Goal: Task Accomplishment & Management: Use online tool/utility

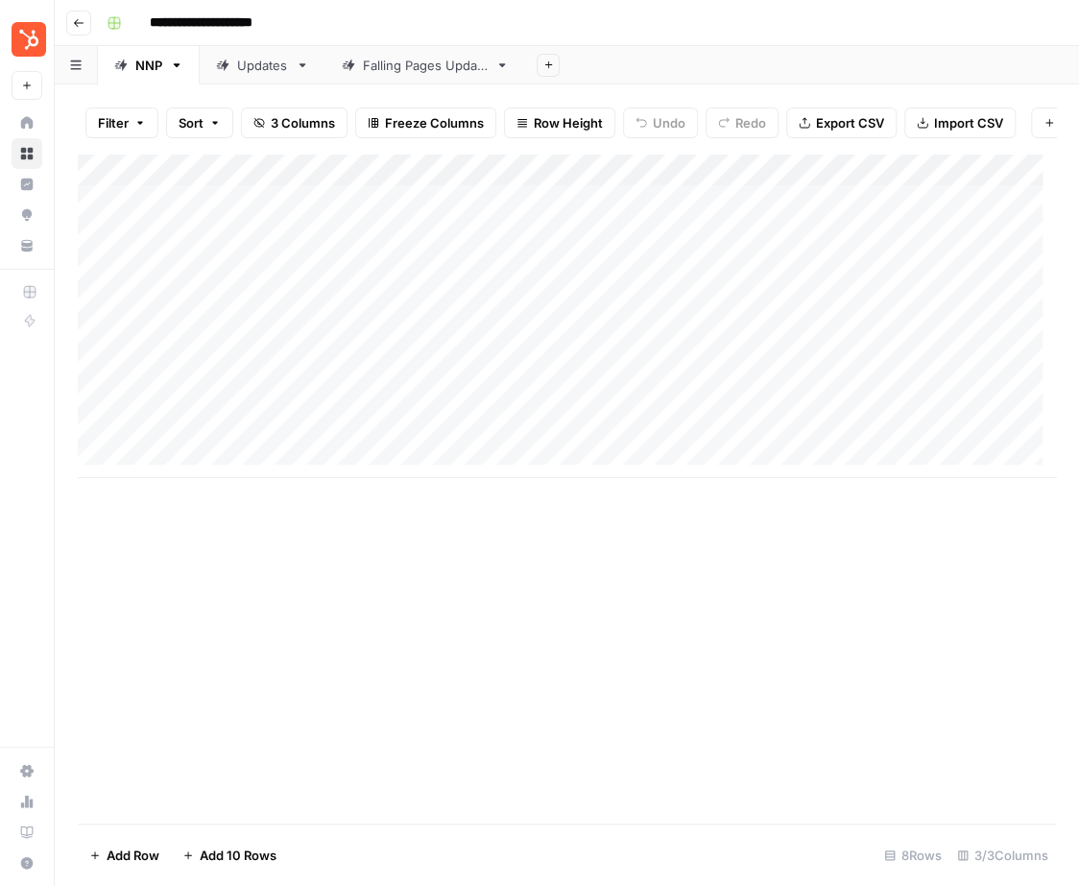
click at [714, 345] on div "Add Column" at bounding box center [567, 316] width 978 height 325
click at [716, 349] on div "Add Column" at bounding box center [567, 316] width 978 height 325
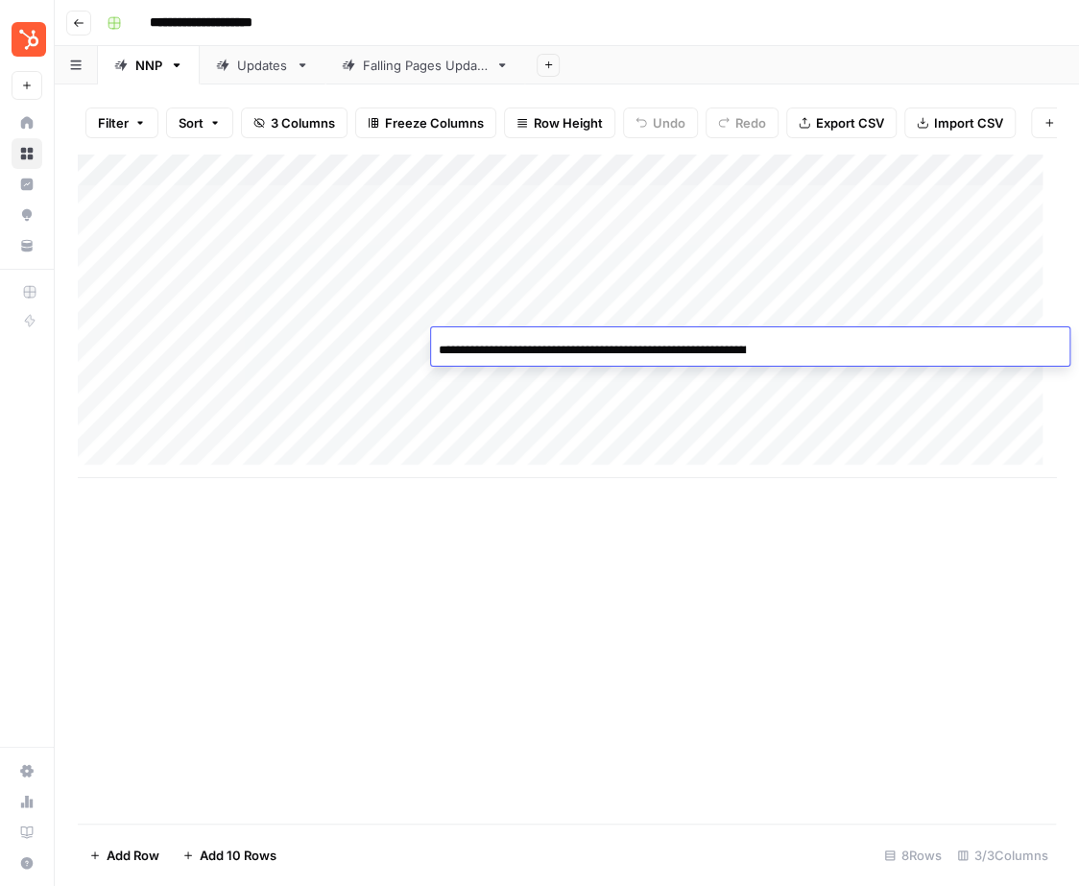
click at [436, 75] on link "Falling Pages Update" at bounding box center [425, 65] width 200 height 38
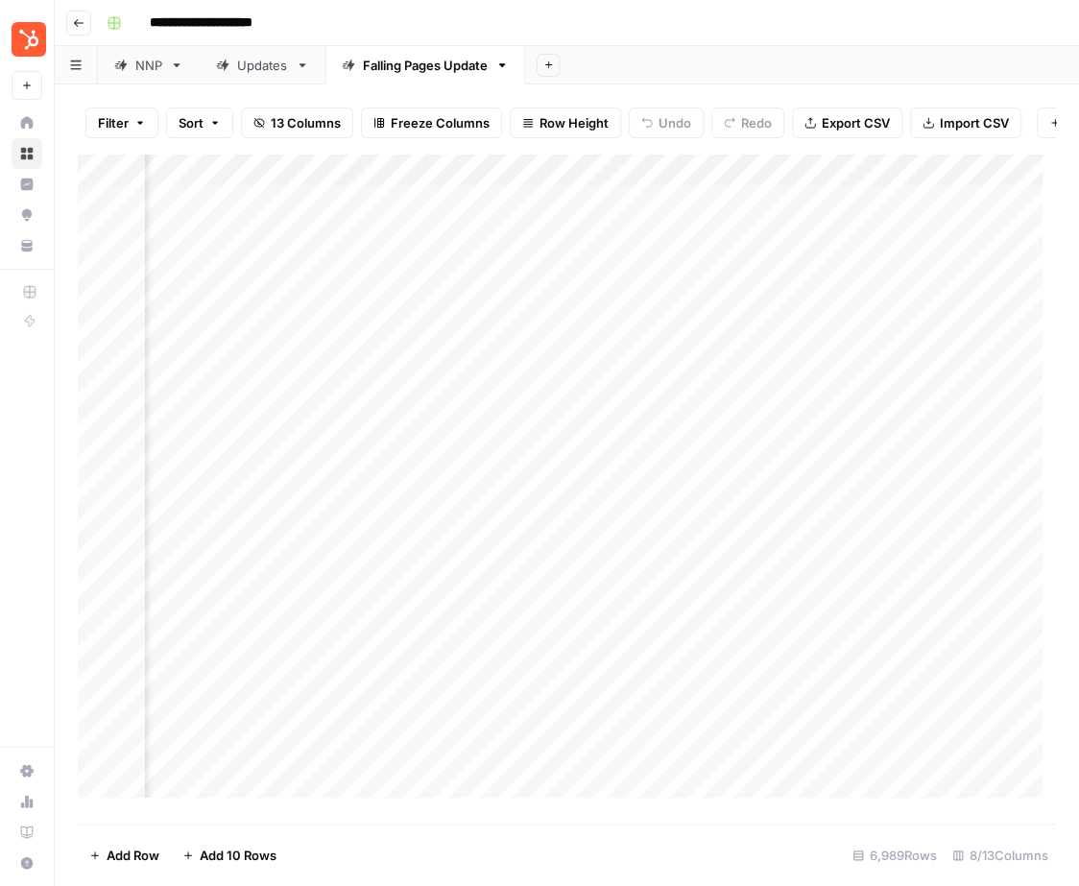
scroll to position [0, 822]
click at [139, 67] on div "NNP" at bounding box center [148, 65] width 27 height 19
click at [815, 312] on div "Add Column" at bounding box center [567, 316] width 978 height 325
click at [788, 279] on div "Add Column" at bounding box center [567, 316] width 978 height 325
click at [759, 279] on div "Add Column" at bounding box center [567, 316] width 978 height 325
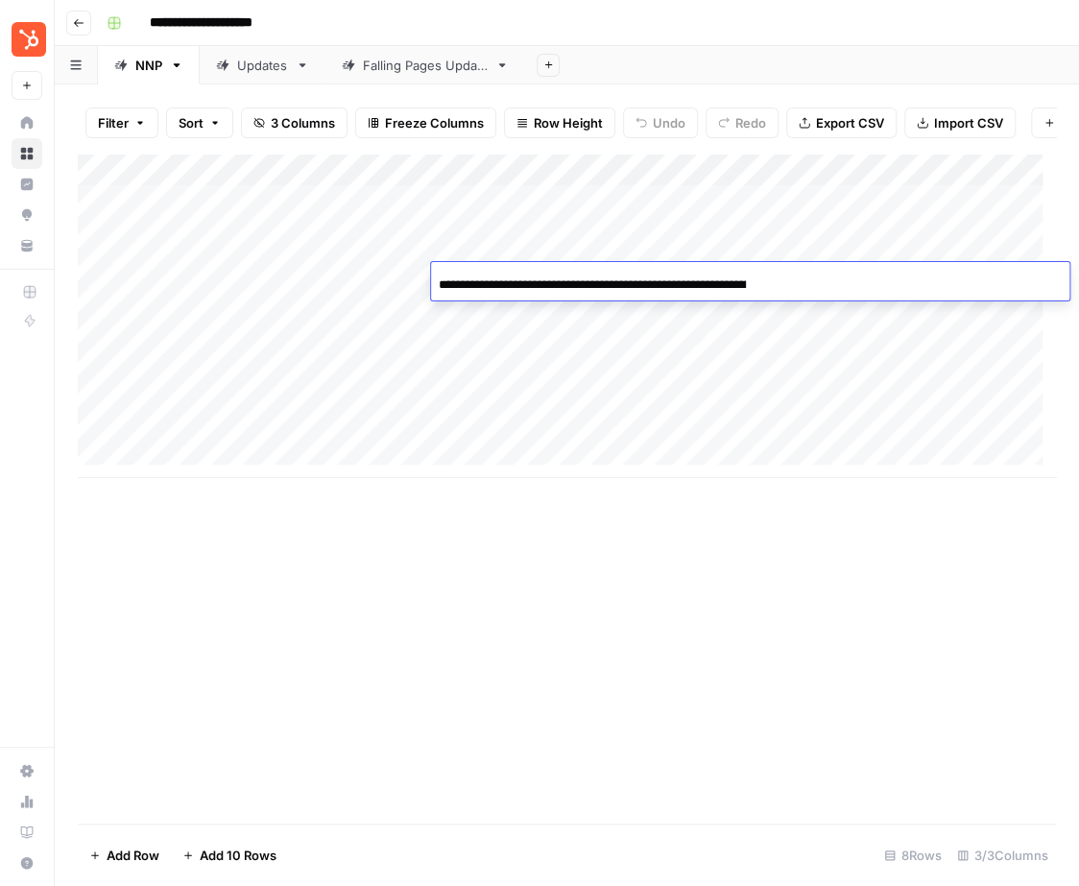
click at [639, 657] on div "Add Column" at bounding box center [567, 489] width 978 height 670
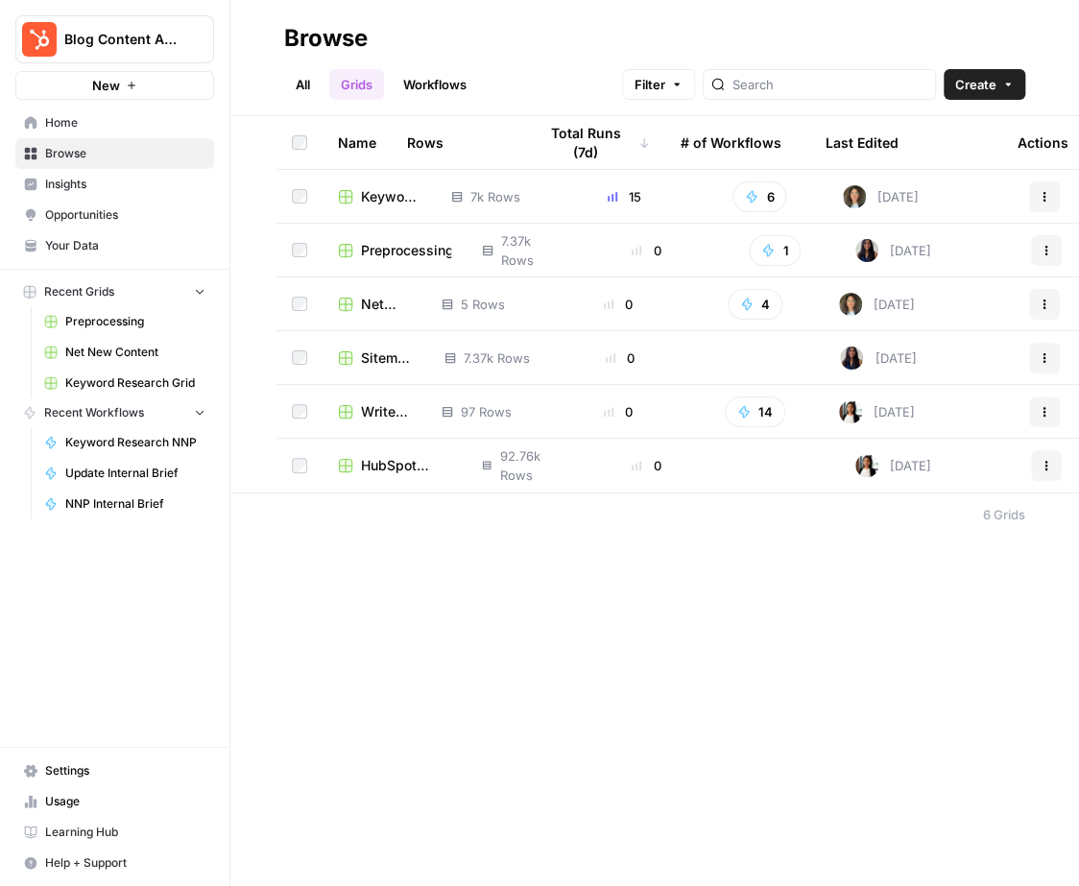
click at [389, 189] on span "Keyword Research Grid" at bounding box center [391, 196] width 60 height 19
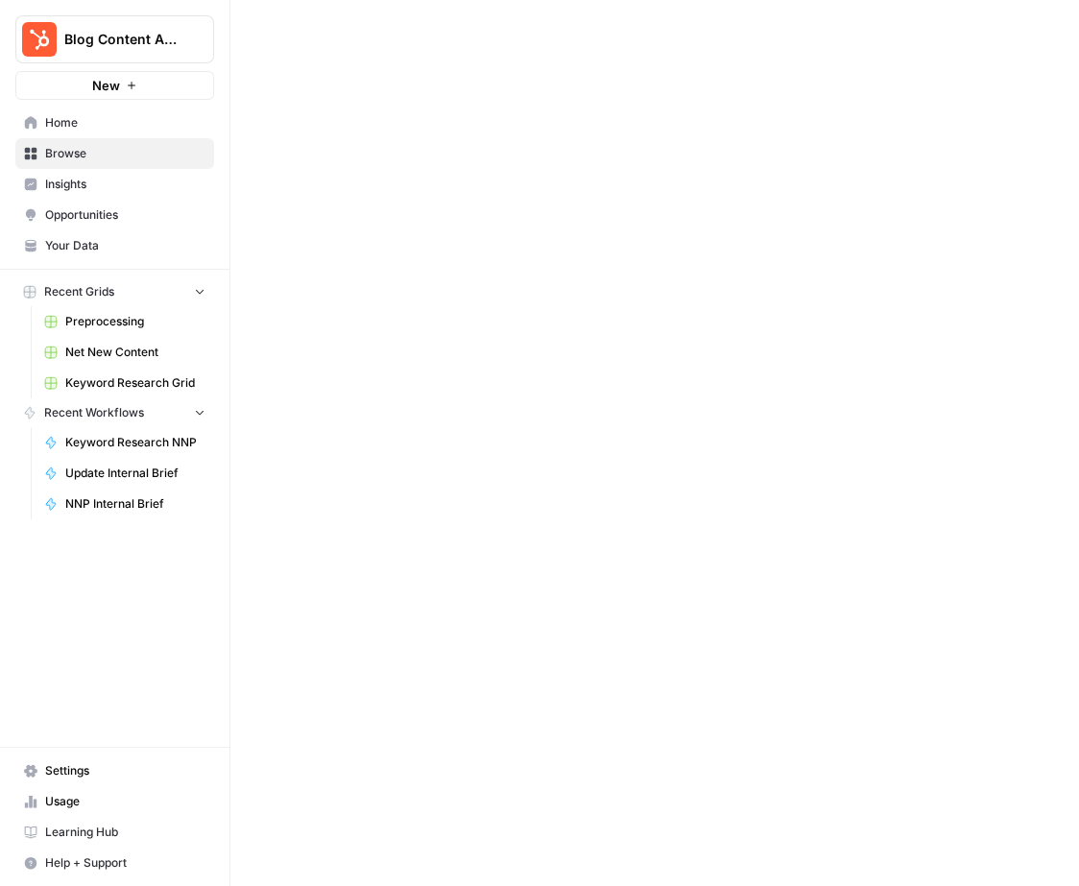
click at [389, 189] on div at bounding box center [654, 443] width 849 height 886
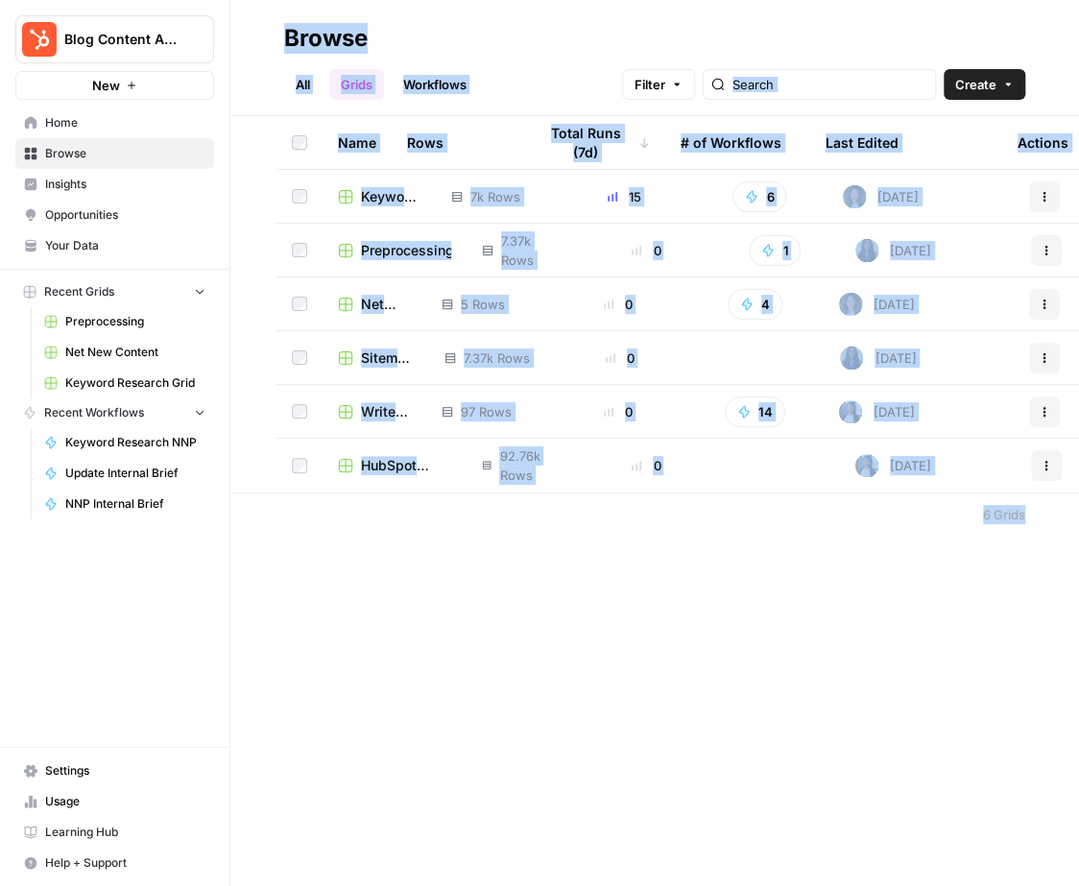
click at [400, 410] on span "Write Content Briefs" at bounding box center [386, 411] width 50 height 19
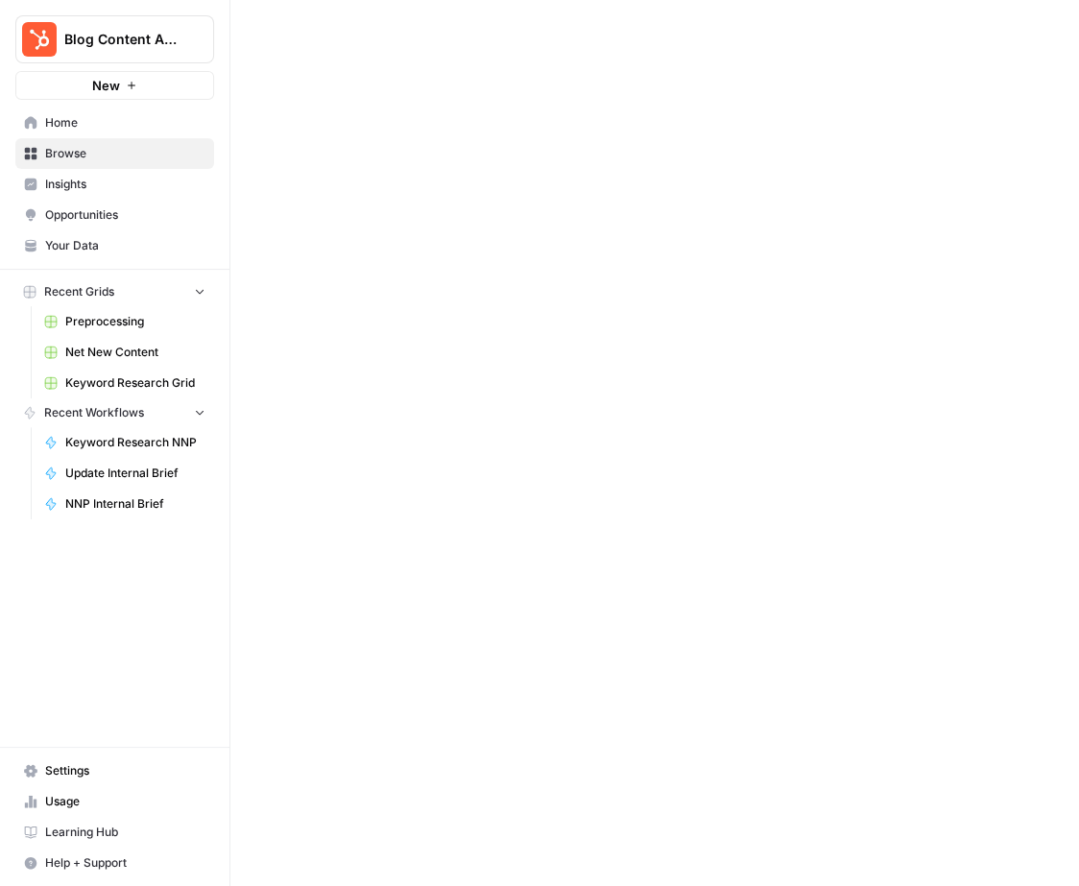
click at [400, 410] on div at bounding box center [654, 443] width 849 height 886
